Goal: Information Seeking & Learning: Learn about a topic

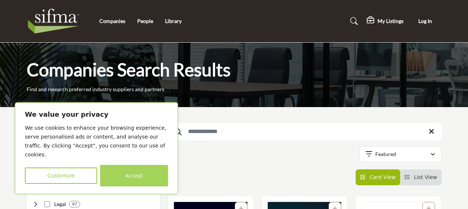
click at [135, 176] on button "Accept" at bounding box center [134, 175] width 68 height 21
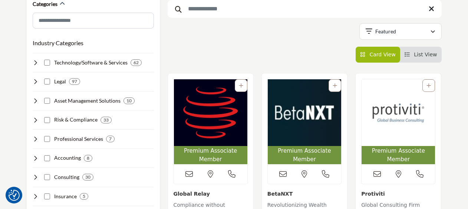
scroll to position [116, 0]
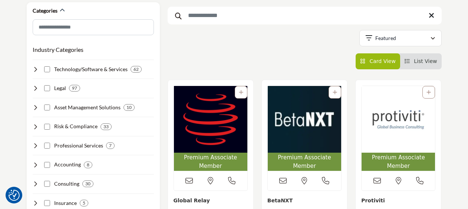
click at [200, 17] on input "Search Keyword" at bounding box center [305, 16] width 274 height 18
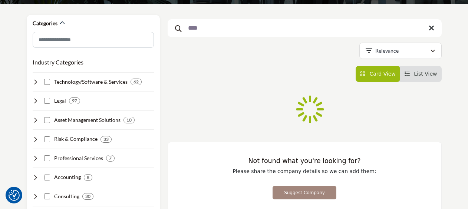
scroll to position [101, 0]
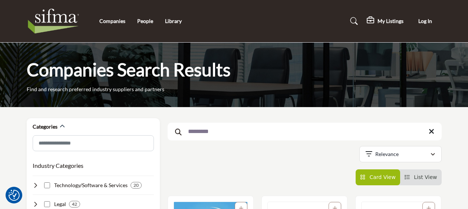
scroll to position [183, 0]
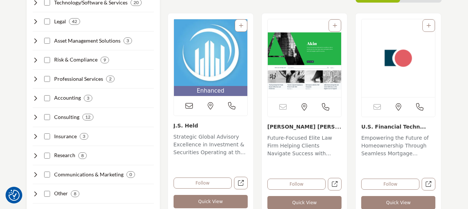
type input "*********"
click at [204, 56] on img "Open Listing in new tab" at bounding box center [210, 52] width 73 height 67
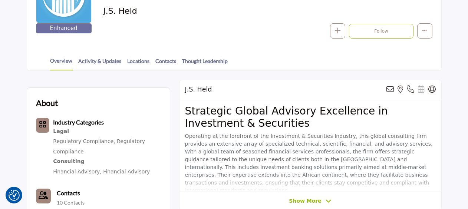
scroll to position [135, 0]
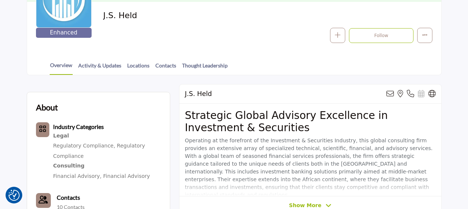
drag, startPoint x: 467, startPoint y: 55, endPoint x: 466, endPoint y: 61, distance: 6.0
drag, startPoint x: 466, startPoint y: 61, endPoint x: 466, endPoint y: 70, distance: 9.6
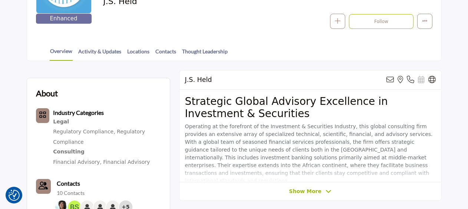
scroll to position [172, 0]
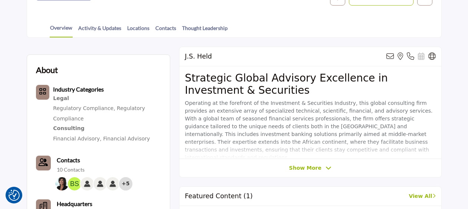
click at [311, 166] on span "Show More" at bounding box center [305, 168] width 32 height 8
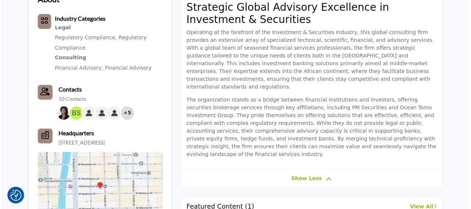
scroll to position [245, 0]
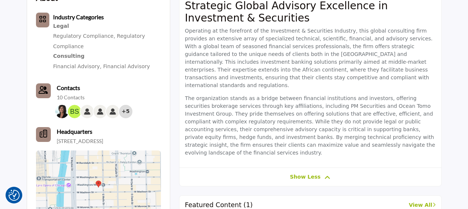
click at [125, 110] on div "+5" at bounding box center [125, 111] width 13 height 13
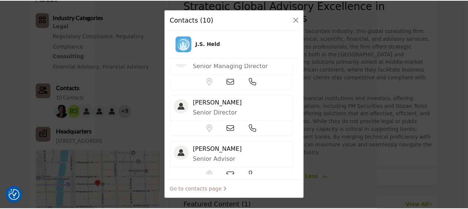
scroll to position [0, 0]
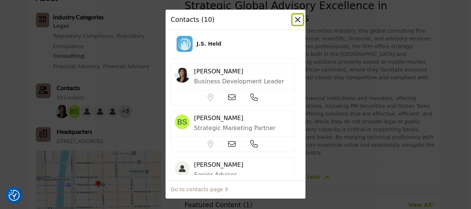
click at [299, 19] on button "Close" at bounding box center [298, 19] width 10 height 10
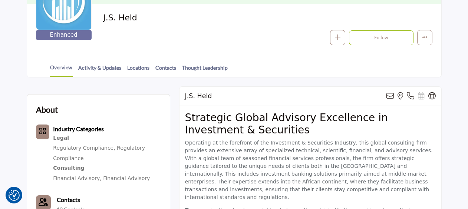
scroll to position [146, 0]
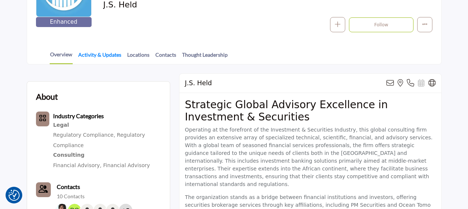
click at [107, 56] on link "Activity & Updates" at bounding box center [100, 57] width 44 height 13
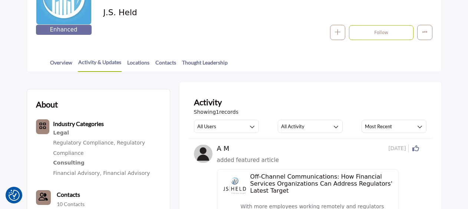
scroll to position [128, 0]
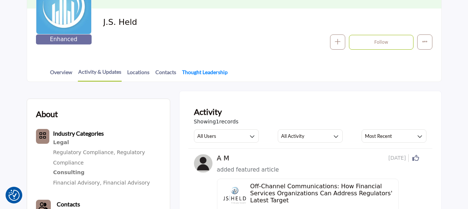
click at [212, 72] on link "Thought Leadership" at bounding box center [205, 74] width 46 height 13
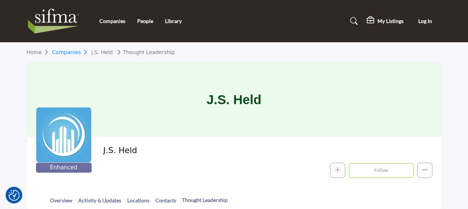
click at [66, 52] on link "Companies" at bounding box center [71, 52] width 39 height 6
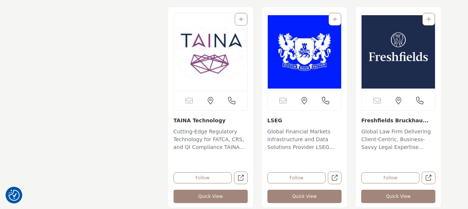
scroll to position [2081, 0]
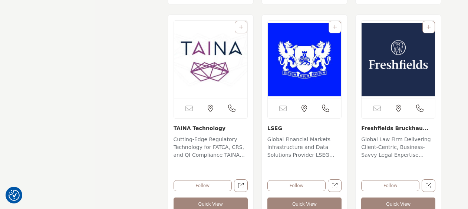
click at [388, 72] on img "Open Listing in new tab" at bounding box center [397, 60] width 73 height 78
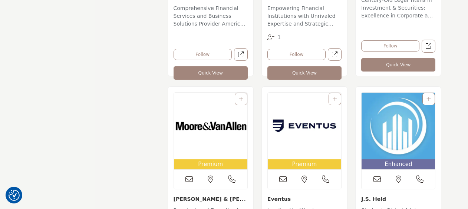
scroll to position [1154, 0]
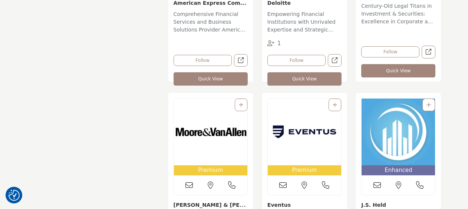
click at [395, 134] on img "Open Listing in new tab" at bounding box center [397, 132] width 73 height 67
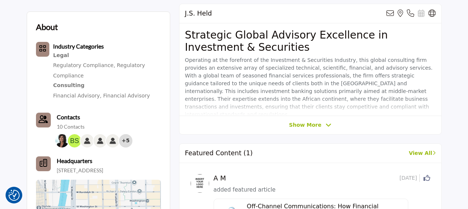
scroll to position [214, 0]
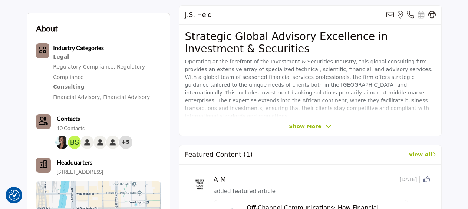
click at [304, 126] on span "Show More" at bounding box center [305, 127] width 32 height 8
